Goal: Task Accomplishment & Management: Complete application form

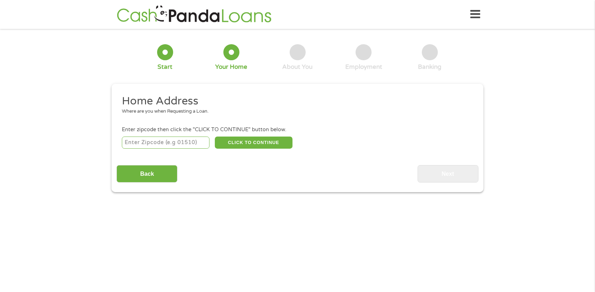
click at [175, 139] on input "number" at bounding box center [166, 143] width 88 height 12
type input "40515"
click at [264, 139] on button "CLICK TO CONTINUE" at bounding box center [254, 143] width 78 height 12
type input "40515"
type input "[GEOGRAPHIC_DATA]"
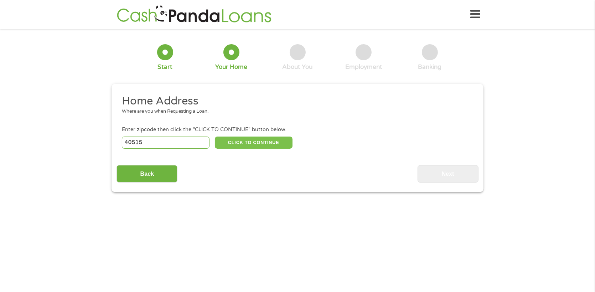
select select "[US_STATE]"
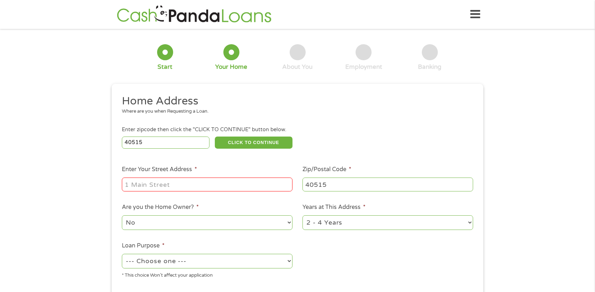
click at [166, 185] on input "Enter Your Street Address *" at bounding box center [207, 185] width 171 height 14
type input "[STREET_ADDRESS]"
click at [205, 223] on select "No Yes" at bounding box center [207, 222] width 171 height 15
click at [277, 259] on select "--- Choose one --- Pay Bills Debt Consolidation Home Improvement Major Purchase…" at bounding box center [207, 261] width 171 height 15
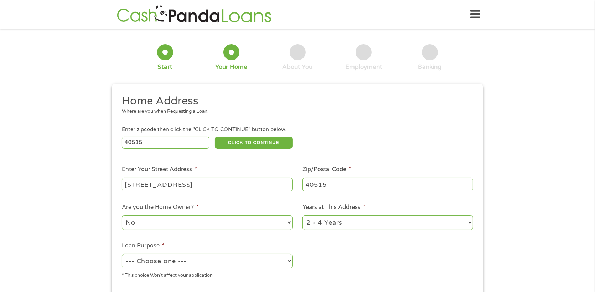
select select "debtconsolidation"
click at [122, 255] on select "--- Choose one --- Pay Bills Debt Consolidation Home Improvement Major Purchase…" at bounding box center [207, 261] width 171 height 15
click at [422, 218] on select "1 Year or less 1 - 2 Years 2 - 4 Years Over 4 Years" at bounding box center [388, 222] width 171 height 15
click at [303, 216] on select "1 Year or less 1 - 2 Years 2 - 4 Years Over 4 Years" at bounding box center [388, 222] width 171 height 15
click at [358, 262] on ul "Home Address Where are you when Requesting a Loan. Enter zipcode then click the…" at bounding box center [298, 189] width 362 height 190
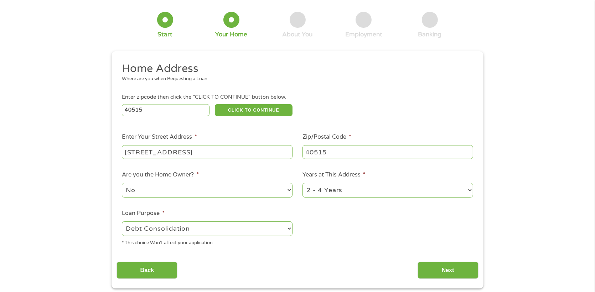
scroll to position [119, 0]
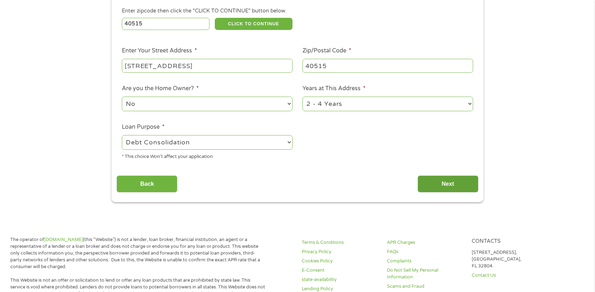
click at [458, 183] on input "Next" at bounding box center [448, 183] width 61 height 17
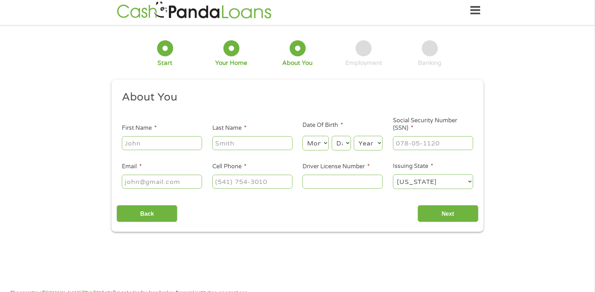
scroll to position [0, 0]
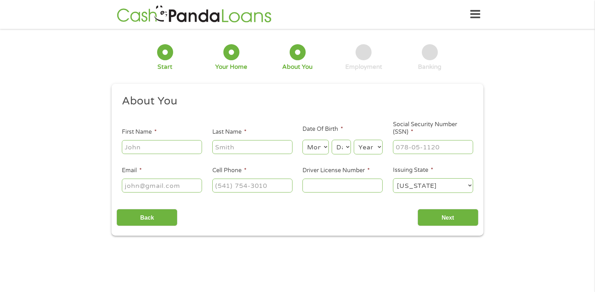
click at [153, 149] on input "First Name *" at bounding box center [162, 147] width 80 height 14
type input "April"
type input "[PERSON_NAME]"
type input "[EMAIL_ADDRESS][DOMAIN_NAME]"
type input "[PHONE_NUMBER]"
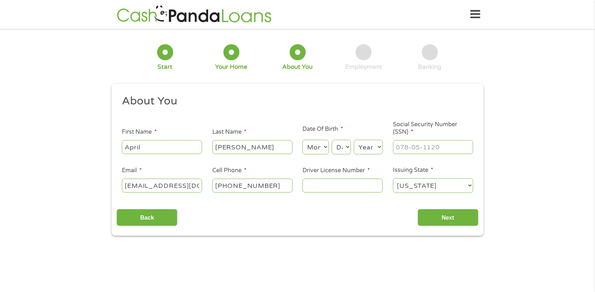
click at [314, 147] on select "Month 1 2 3 4 5 6 7 8 9 10 11 12" at bounding box center [316, 147] width 26 height 15
select select "6"
click at [303, 140] on select "Month 1 2 3 4 5 6 7 8 9 10 11 12" at bounding box center [316, 147] width 26 height 15
click at [341, 150] on select "Day 1 2 3 4 5 6 7 8 9 10 11 12 13 14 15 16 17 18 19 20 21 22 23 24 25 26 27 28 …" at bounding box center [341, 147] width 19 height 15
select select "7"
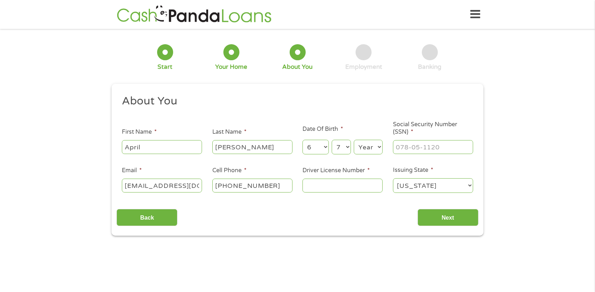
click at [332, 140] on select "Day 1 2 3 4 5 6 7 8 9 10 11 12 13 14 15 16 17 18 19 20 21 22 23 24 25 26 27 28 …" at bounding box center [341, 147] width 19 height 15
click at [376, 142] on select "Year [DATE] 2006 2005 2004 2003 2002 2001 2000 1999 1998 1997 1996 1995 1994 19…" at bounding box center [368, 147] width 29 height 15
select select "1977"
click at [354, 140] on select "Year [DATE] 2006 2005 2004 2003 2002 2001 2000 1999 1998 1997 1996 1995 1994 19…" at bounding box center [368, 147] width 29 height 15
click at [421, 148] on input "___-__-____" at bounding box center [433, 147] width 80 height 14
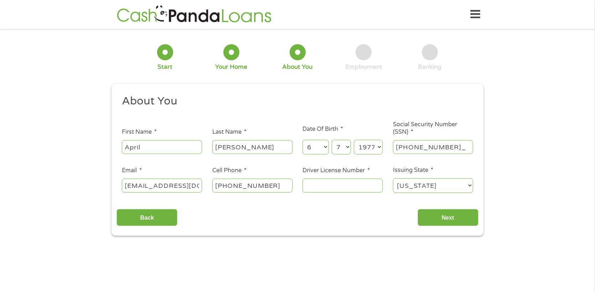
type input "403-15-0635"
click at [332, 184] on input "Driver License Number *" at bounding box center [343, 186] width 80 height 14
type input "G95591288"
click at [451, 216] on input "Next" at bounding box center [448, 217] width 61 height 17
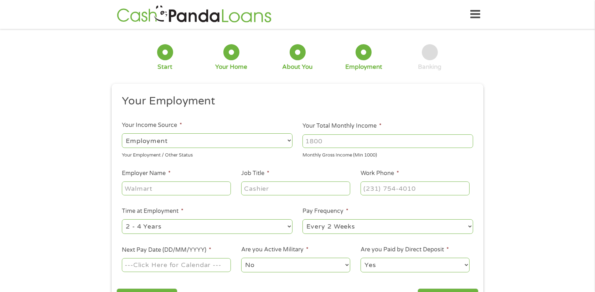
scroll to position [2, 3]
click at [185, 142] on select "--- Choose one --- Employment [DEMOGRAPHIC_DATA] Benefits" at bounding box center [207, 140] width 171 height 15
click at [331, 142] on input "Your Total Monthly Income *" at bounding box center [388, 141] width 171 height 14
type input "3500"
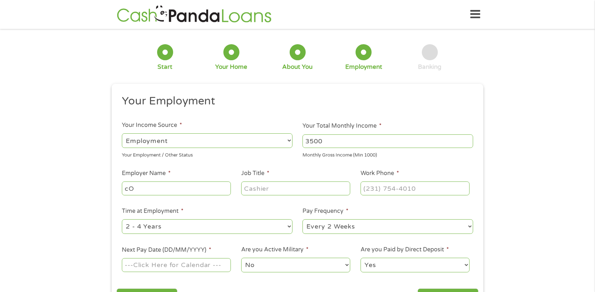
type input "c"
type input "COMMONWEALTH OF KY"
type input "DEPUTY CLERK SUPERVOSOR"
type input "[PHONE_NUMBER]"
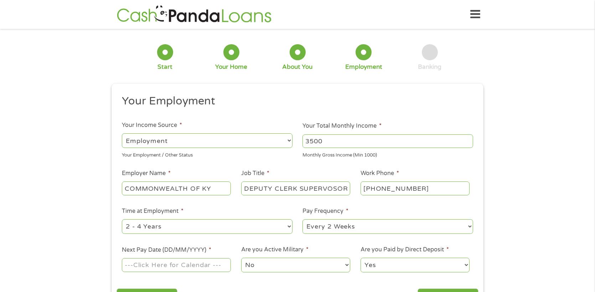
click at [282, 228] on select "--- Choose one --- 1 Year or less 1 - 2 Years 2 - 4 Years Over 4 Years" at bounding box center [207, 226] width 171 height 15
select select "60months"
click at [122, 220] on select "--- Choose one --- 1 Year or less 1 - 2 Years 2 - 4 Years Over 4 Years" at bounding box center [207, 226] width 171 height 15
click at [356, 223] on select "--- Choose one --- Every 2 Weeks Every Week Monthly Semi-Monthly" at bounding box center [388, 226] width 171 height 15
select select "semimonthly"
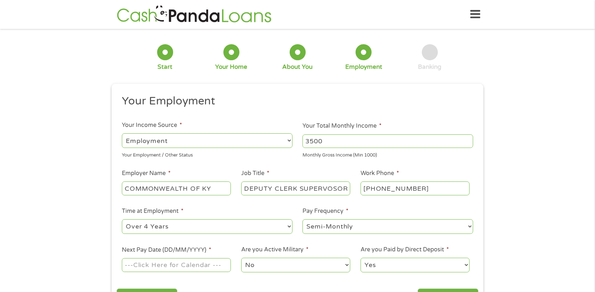
click at [303, 220] on select "--- Choose one --- Every 2 Weeks Every Week Monthly Semi-Monthly" at bounding box center [388, 226] width 171 height 15
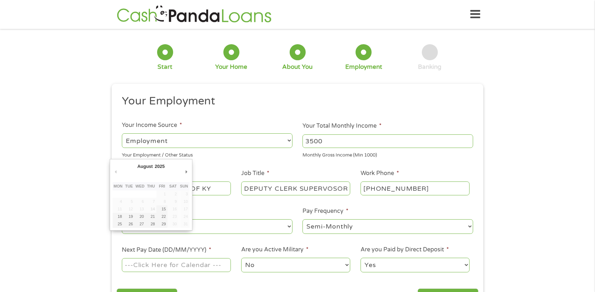
click at [215, 266] on input "Next Pay Date (DD/MM/YYYY) *" at bounding box center [176, 265] width 109 height 14
type input "[DATE]"
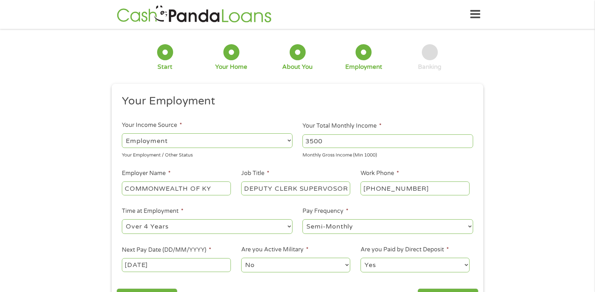
click at [294, 260] on select "No Yes" at bounding box center [295, 265] width 109 height 15
click at [411, 262] on select "Yes No" at bounding box center [415, 265] width 109 height 15
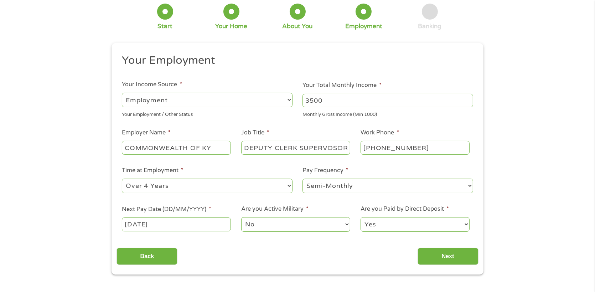
scroll to position [119, 0]
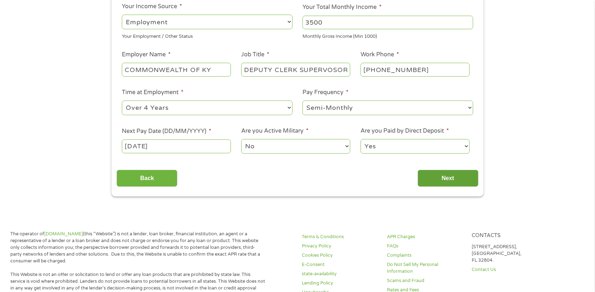
click at [456, 176] on input "Next" at bounding box center [448, 178] width 61 height 17
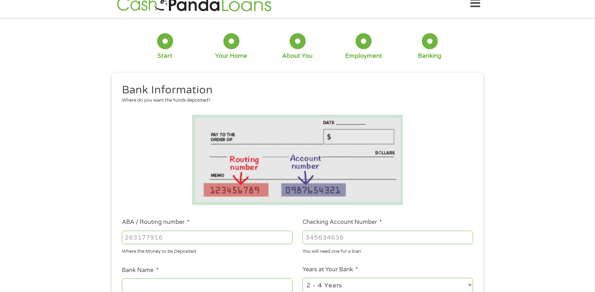
scroll to position [0, 0]
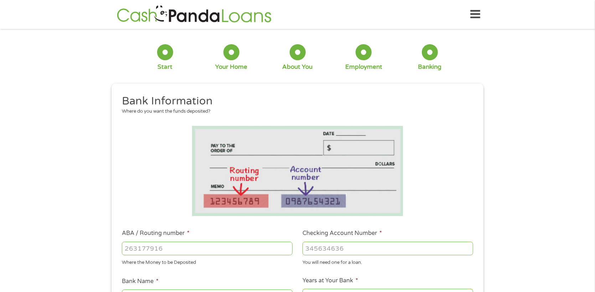
click at [176, 248] on input "ABA / Routing number *" at bounding box center [207, 249] width 171 height 14
type input "042100175"
type input "US BANK NA"
type input "042100175"
click at [338, 249] on input "Checking Account Number *" at bounding box center [388, 249] width 171 height 14
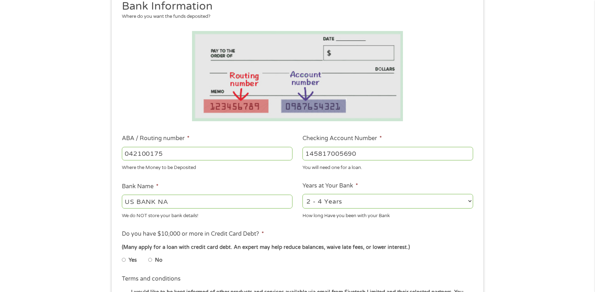
scroll to position [119, 0]
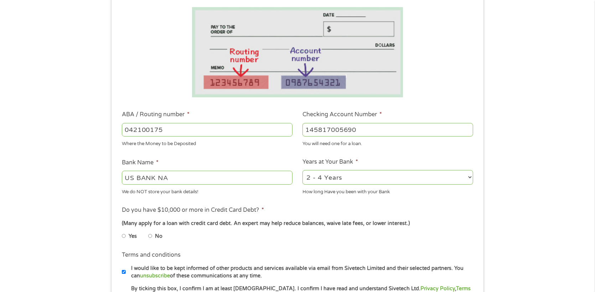
type input "145817005690"
click at [149, 236] on input "No" at bounding box center [150, 235] width 4 height 11
radio input "true"
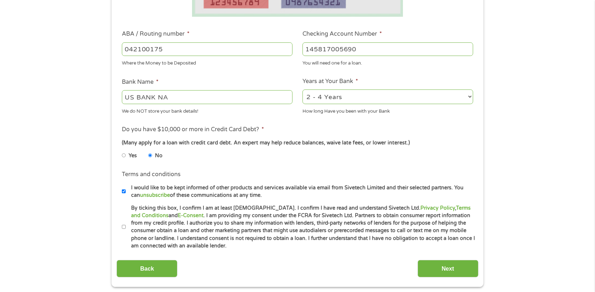
scroll to position [237, 0]
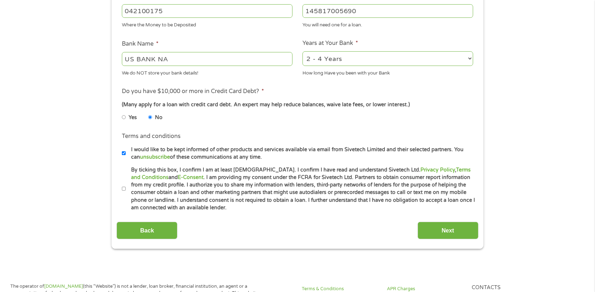
click at [123, 190] on input "By ticking this box, I confirm I am at least [DEMOGRAPHIC_DATA]. I confirm I ha…" at bounding box center [124, 188] width 4 height 11
checkbox input "true"
click at [455, 226] on input "Next" at bounding box center [448, 230] width 61 height 17
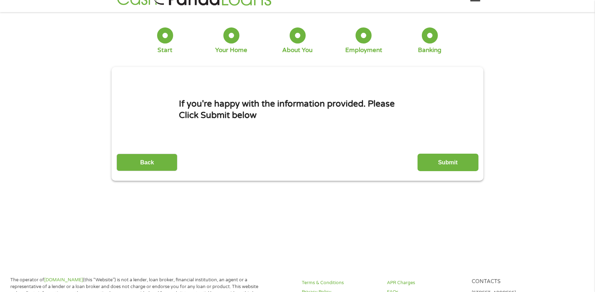
scroll to position [0, 0]
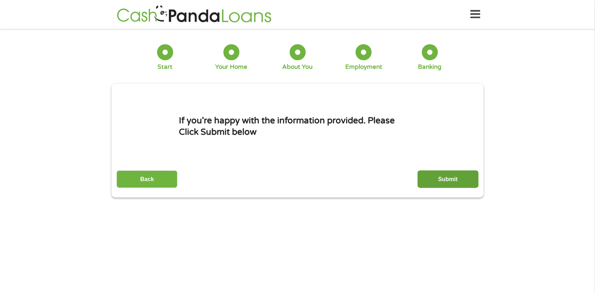
click at [451, 175] on input "Submit" at bounding box center [448, 178] width 61 height 17
